Goal: Transaction & Acquisition: Purchase product/service

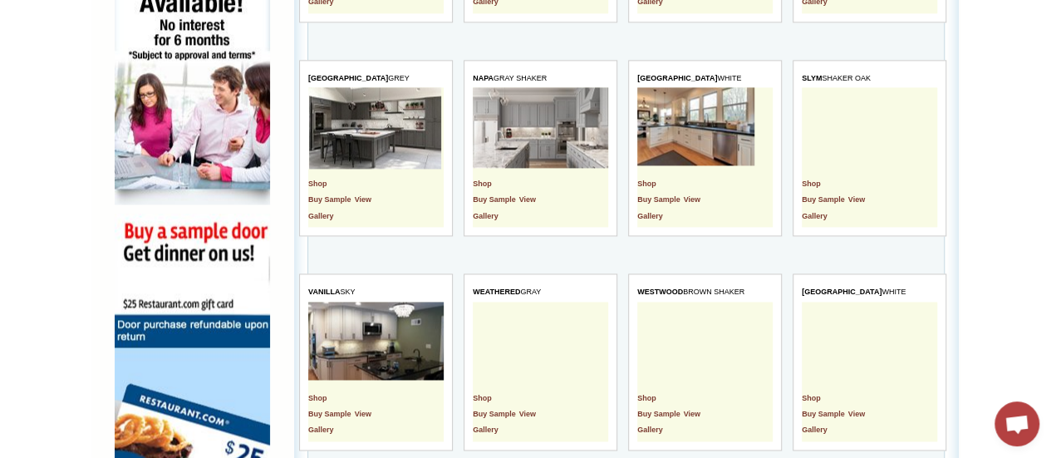
scroll to position [1114, 0]
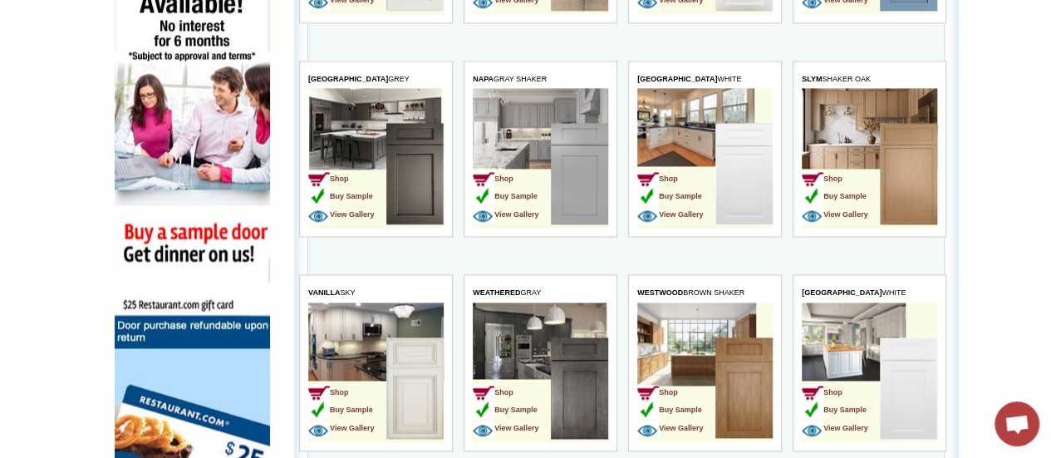
click at [543, 132] on td "Shop Buy Sample View Gallery" at bounding box center [512, 175] width 78 height 105
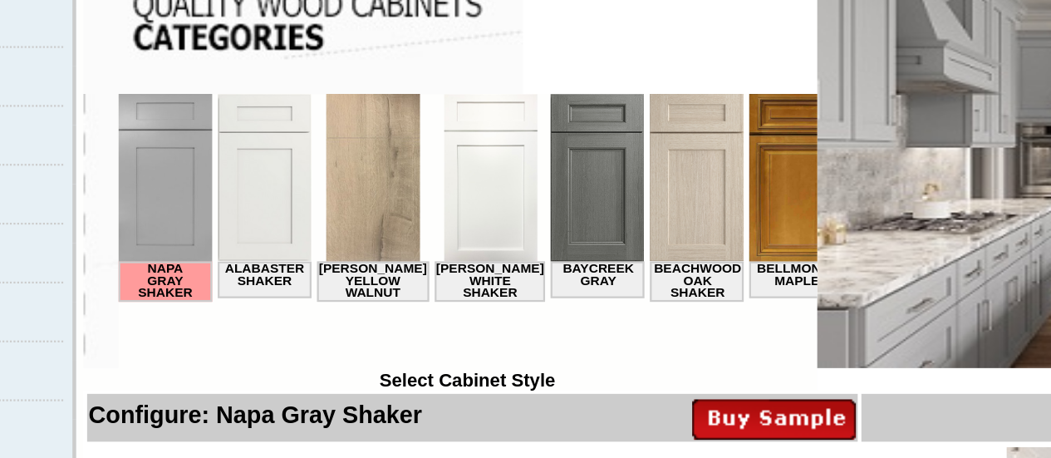
scroll to position [260, 0]
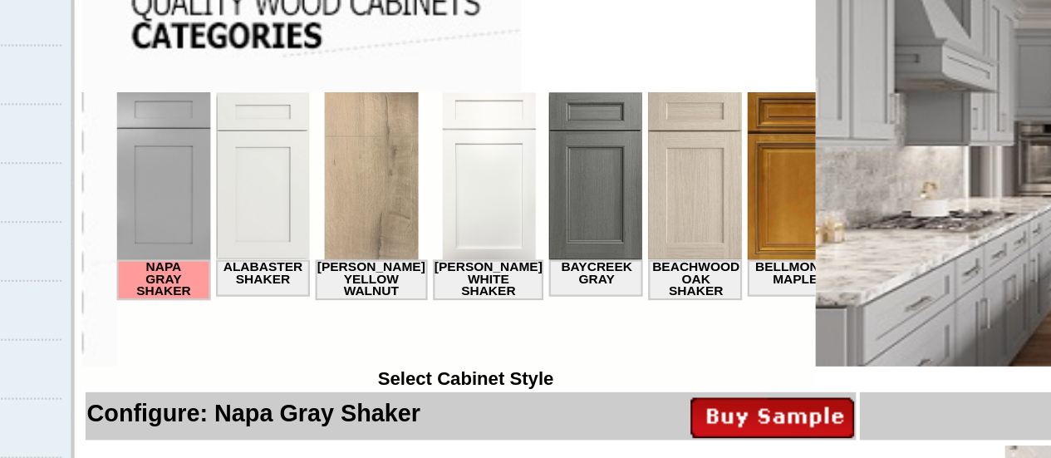
click at [287, 130] on img at bounding box center [284, 130] width 42 height 76
click at [287, 111] on img at bounding box center [284, 130] width 42 height 76
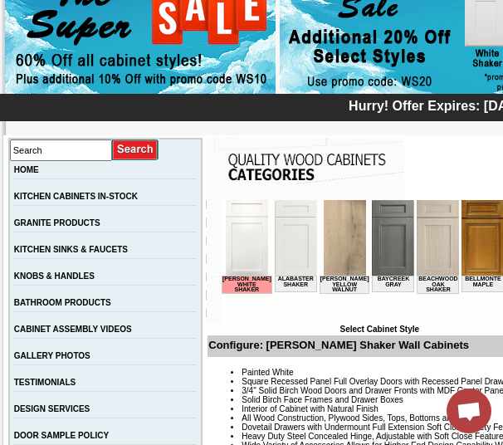
click at [293, 252] on img at bounding box center [296, 238] width 42 height 76
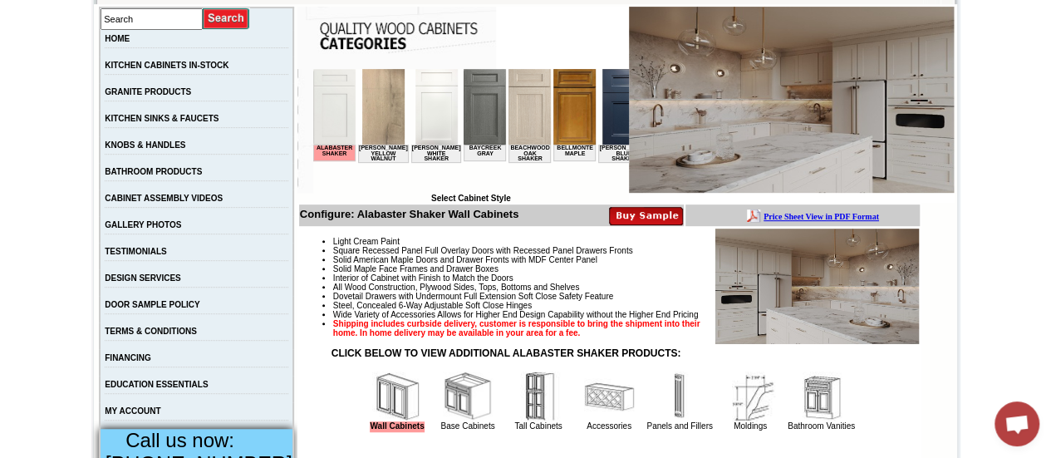
scroll to position [317, 0]
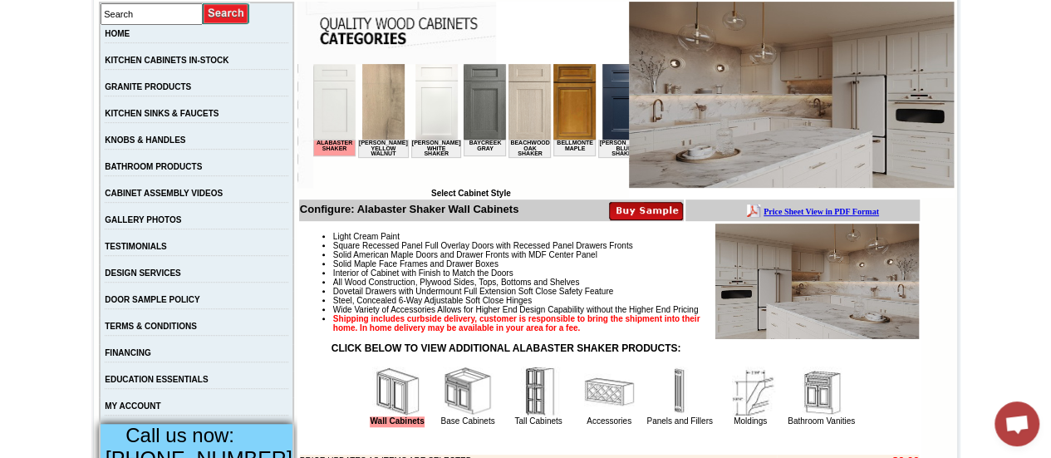
click at [502, 130] on img at bounding box center [792, 95] width 326 height 186
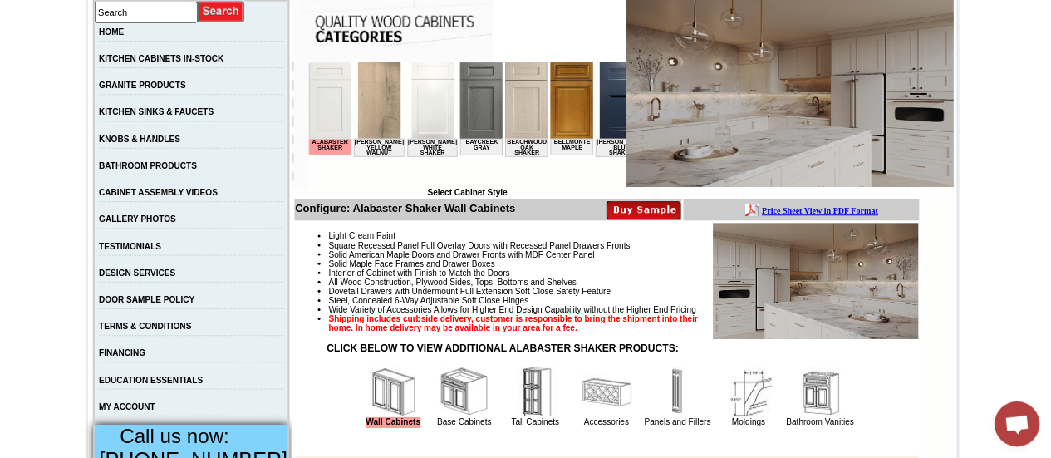
scroll to position [318, 0]
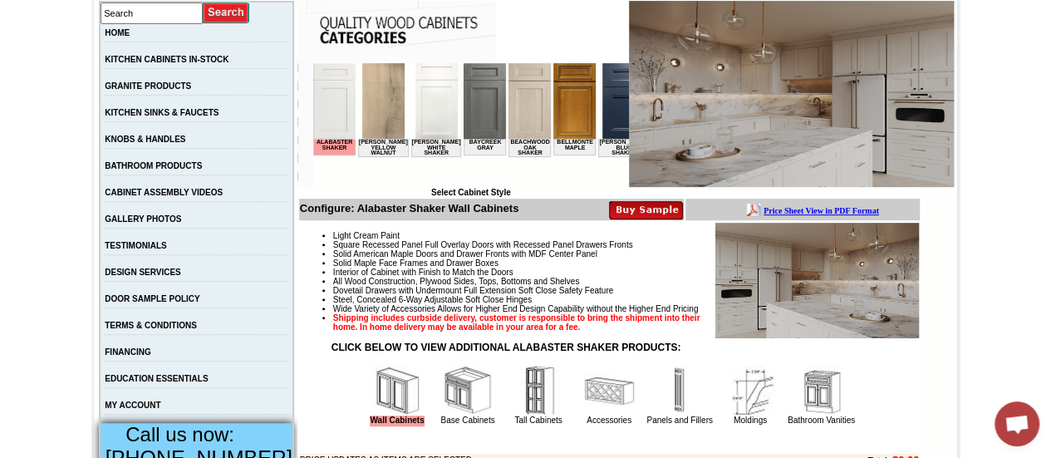
click at [419, 113] on img at bounding box center [435, 101] width 42 height 76
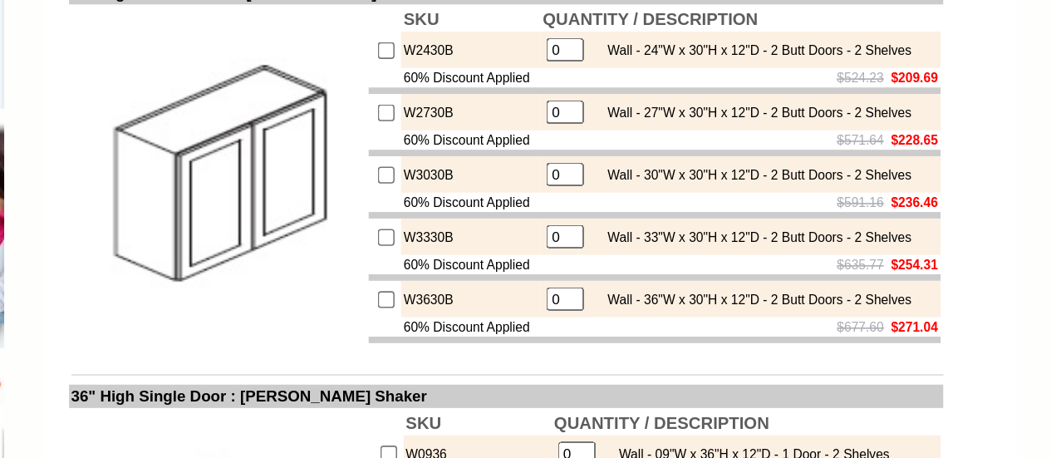
scroll to position [931, 0]
click at [512, 282] on input "checkbox" at bounding box center [517, 277] width 11 height 11
checkbox input "true"
type input "1"
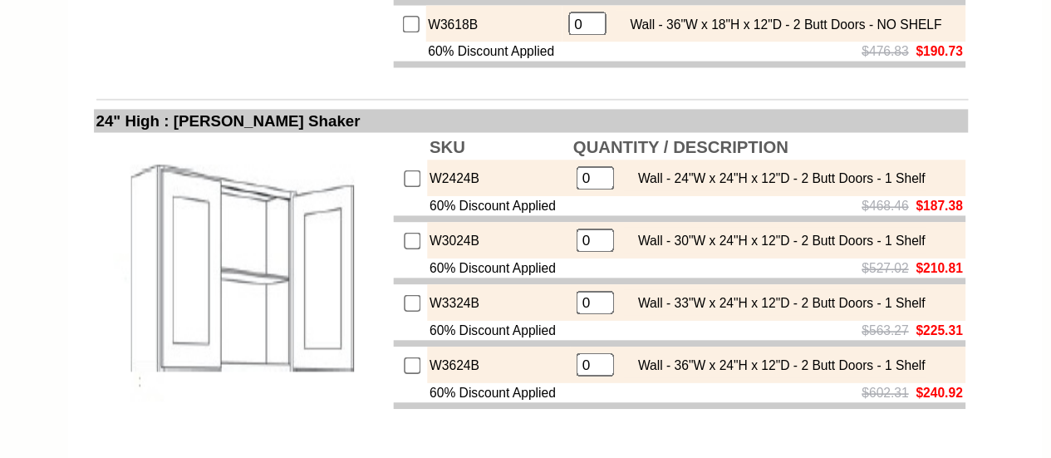
scroll to position [2959, 0]
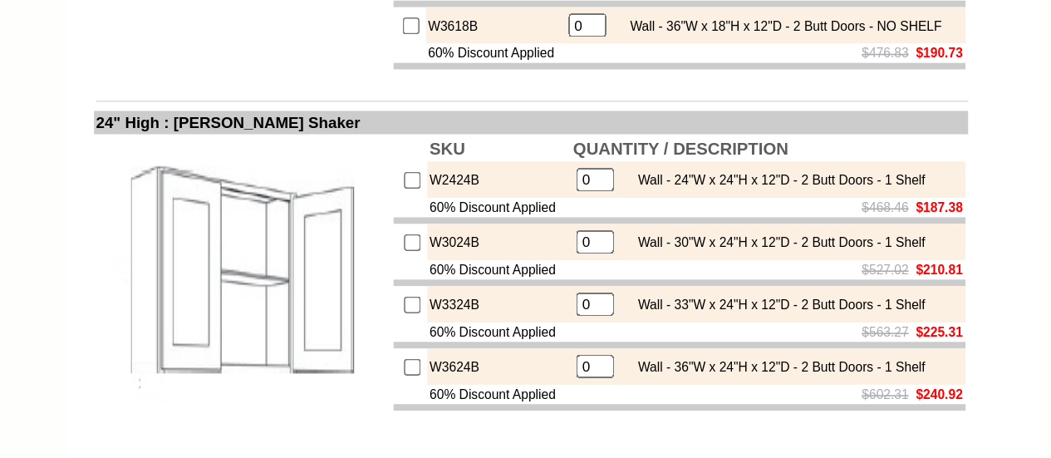
click at [512, 24] on input "checkbox" at bounding box center [517, 18] width 11 height 11
checkbox input "true"
type input "1"
click at [623, 26] on input "1" at bounding box center [630, 18] width 24 height 15
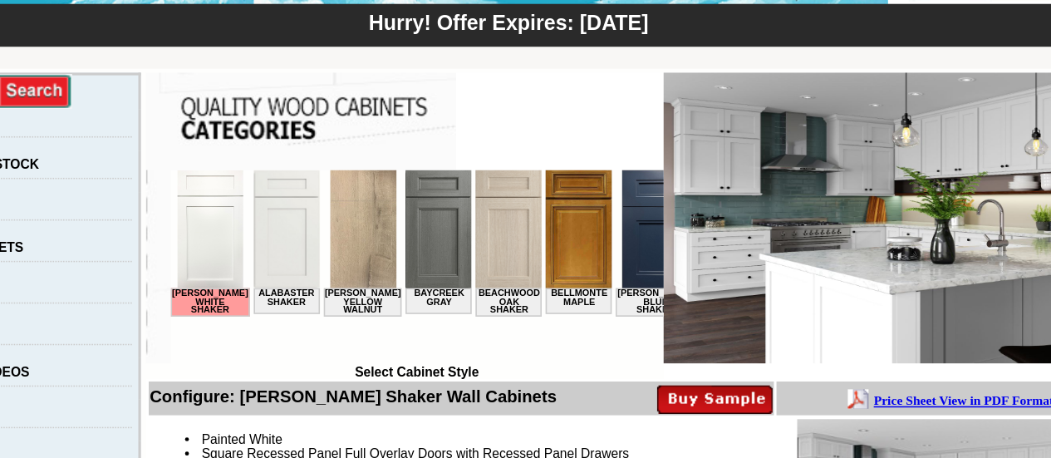
scroll to position [260, 0]
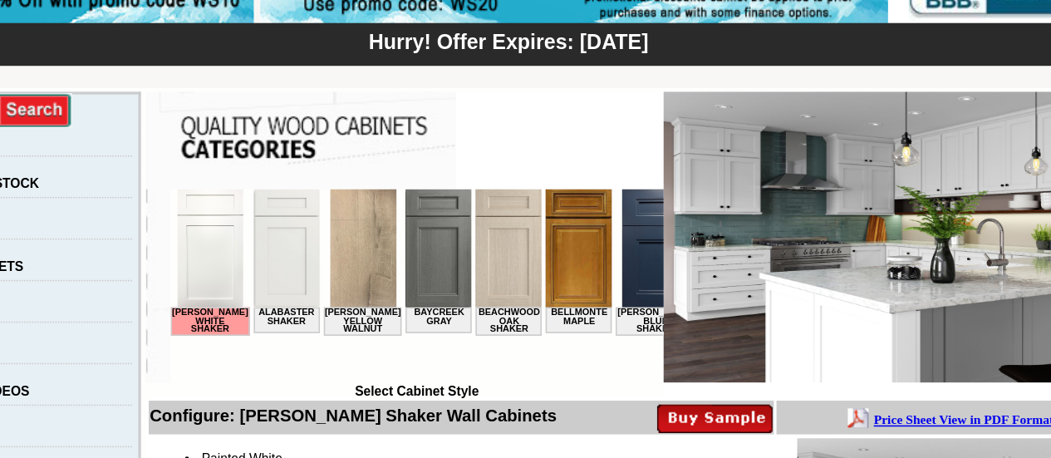
type input "2"
click at [367, 233] on img at bounding box center [386, 227] width 42 height 76
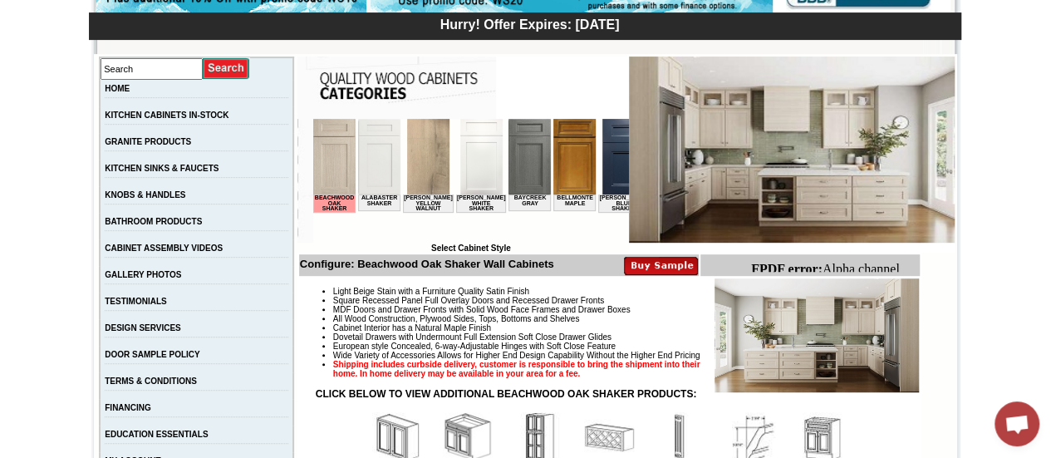
scroll to position [260, 0]
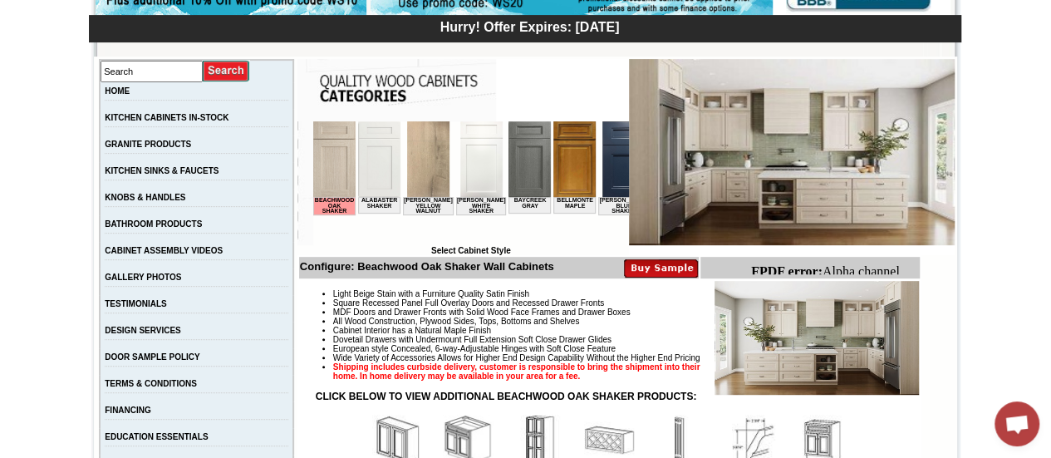
click at [771, 164] on img at bounding box center [792, 152] width 326 height 186
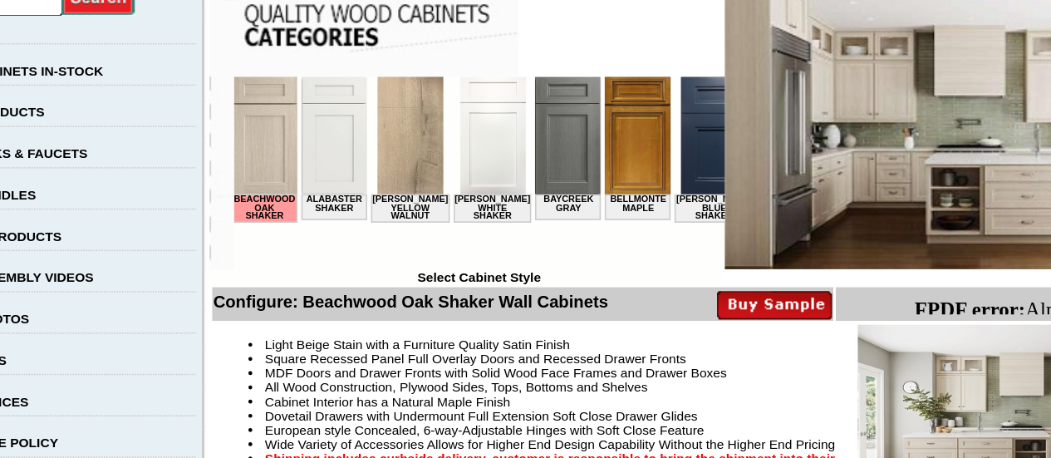
scroll to position [282, 0]
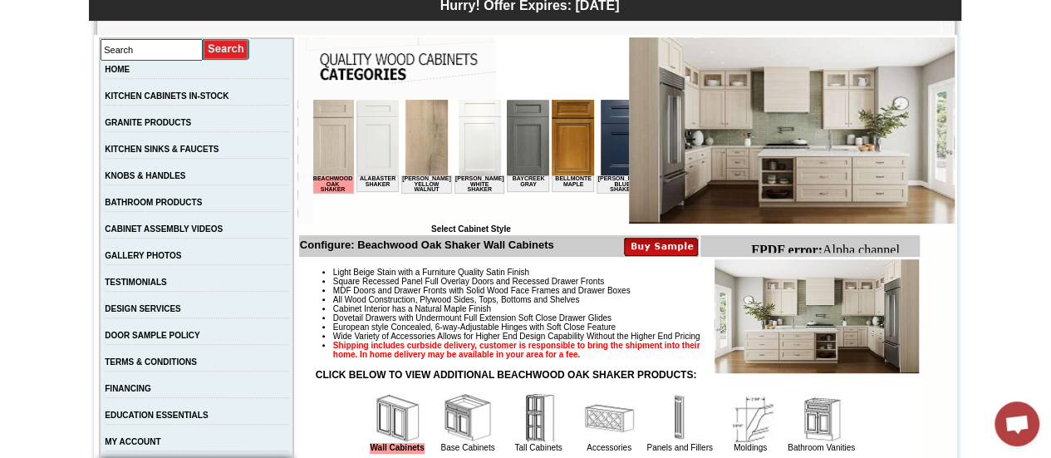
click at [471, 141] on img at bounding box center [479, 138] width 42 height 76
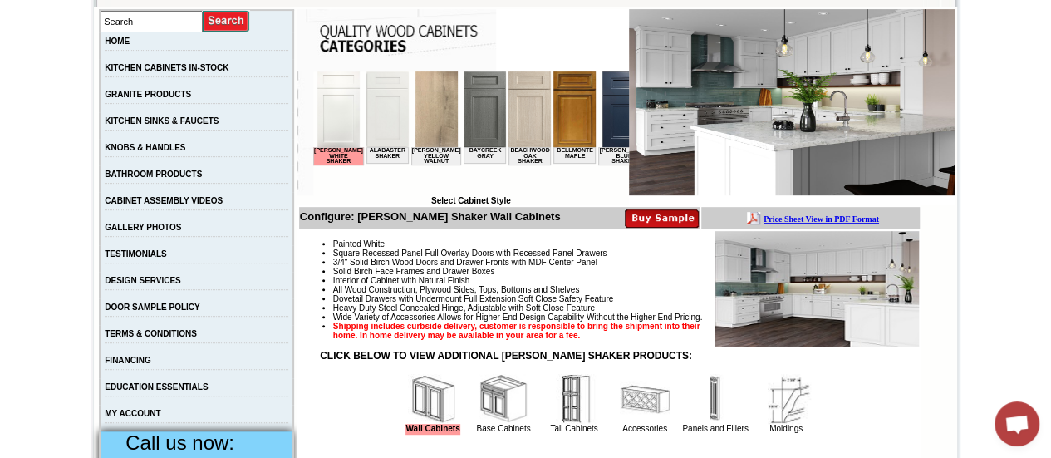
scroll to position [311, 0]
click at [834, 57] on img at bounding box center [792, 101] width 326 height 186
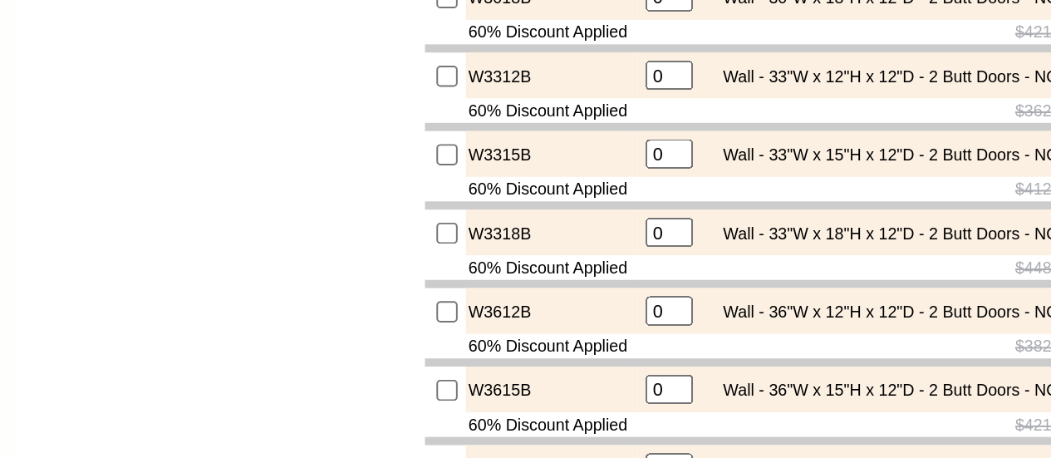
scroll to position [2596, 0]
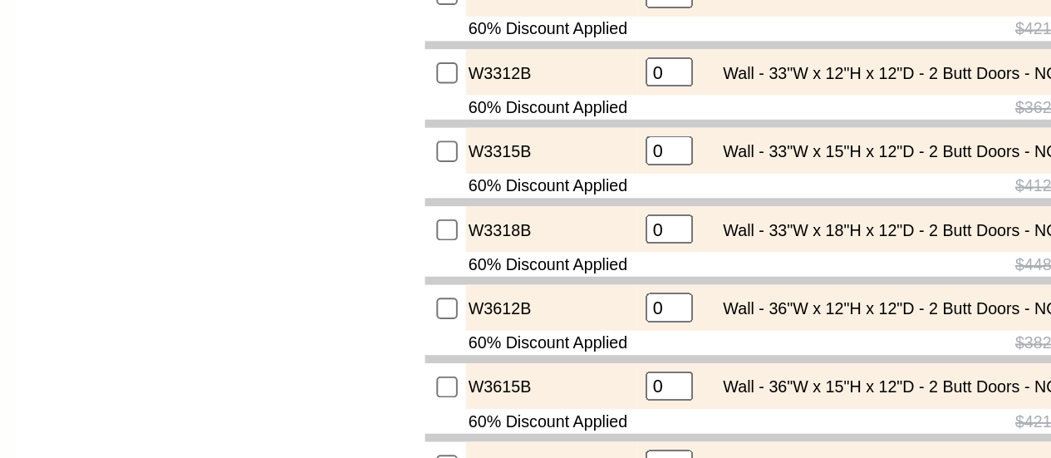
click at [512, 148] on input "checkbox" at bounding box center [517, 142] width 11 height 11
checkbox input "true"
type input "1"
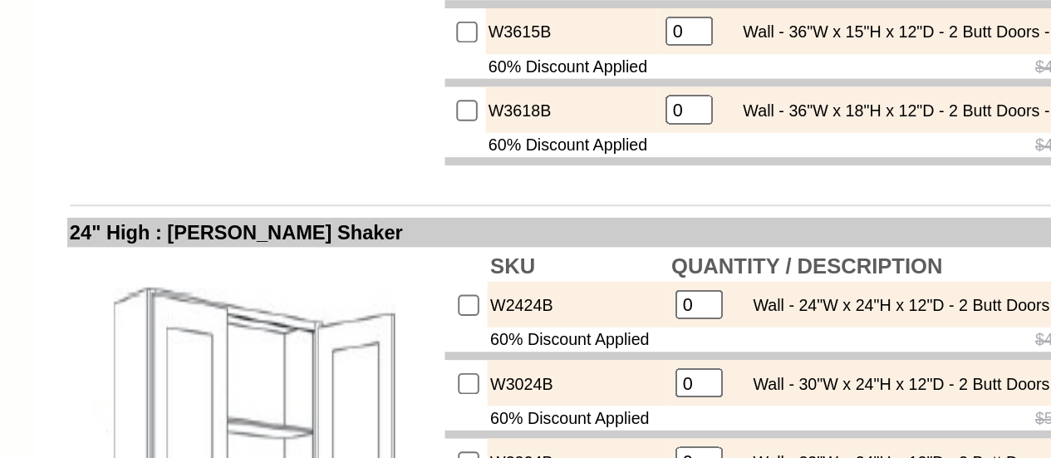
scroll to position [2777, 0]
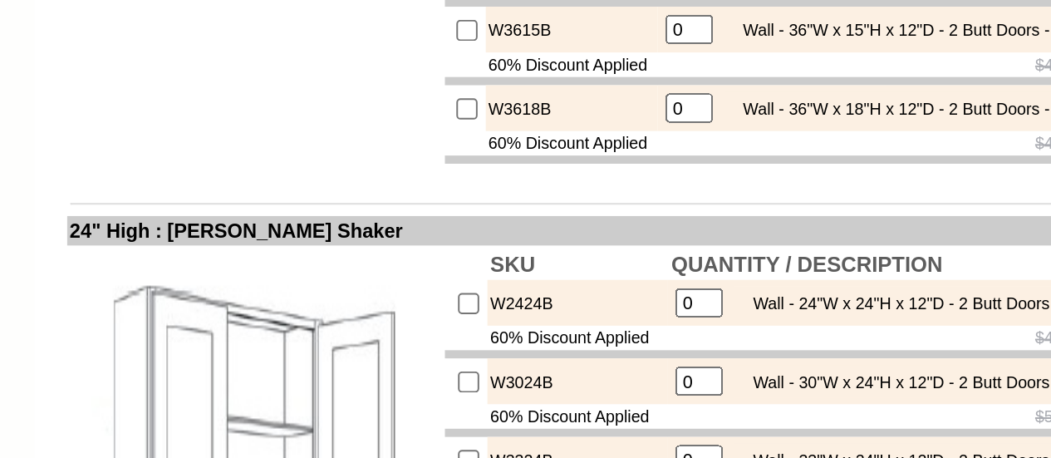
click at [512, 206] on input "checkbox" at bounding box center [517, 200] width 11 height 11
checkbox input "true"
type input "1"
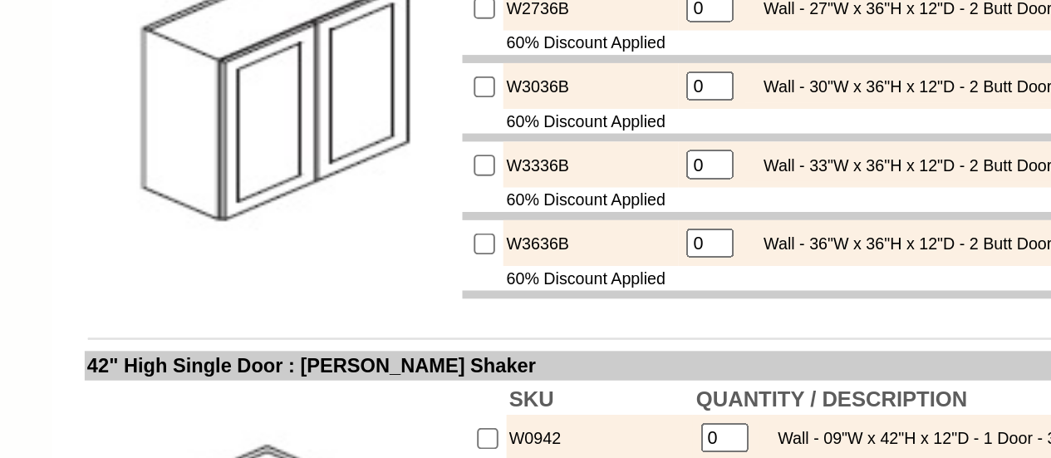
scroll to position [1473, 0]
